Goal: Check status: Check status

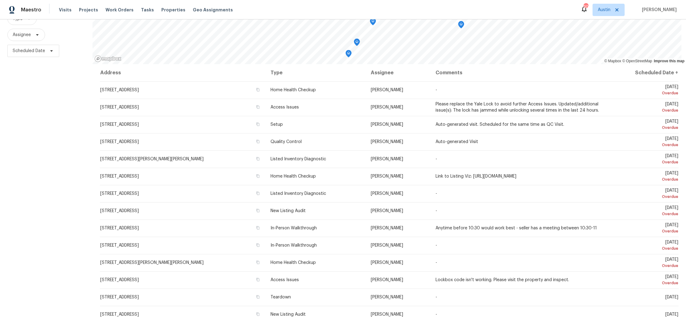
scroll to position [44, 0]
